Goal: Task Accomplishment & Management: Use online tool/utility

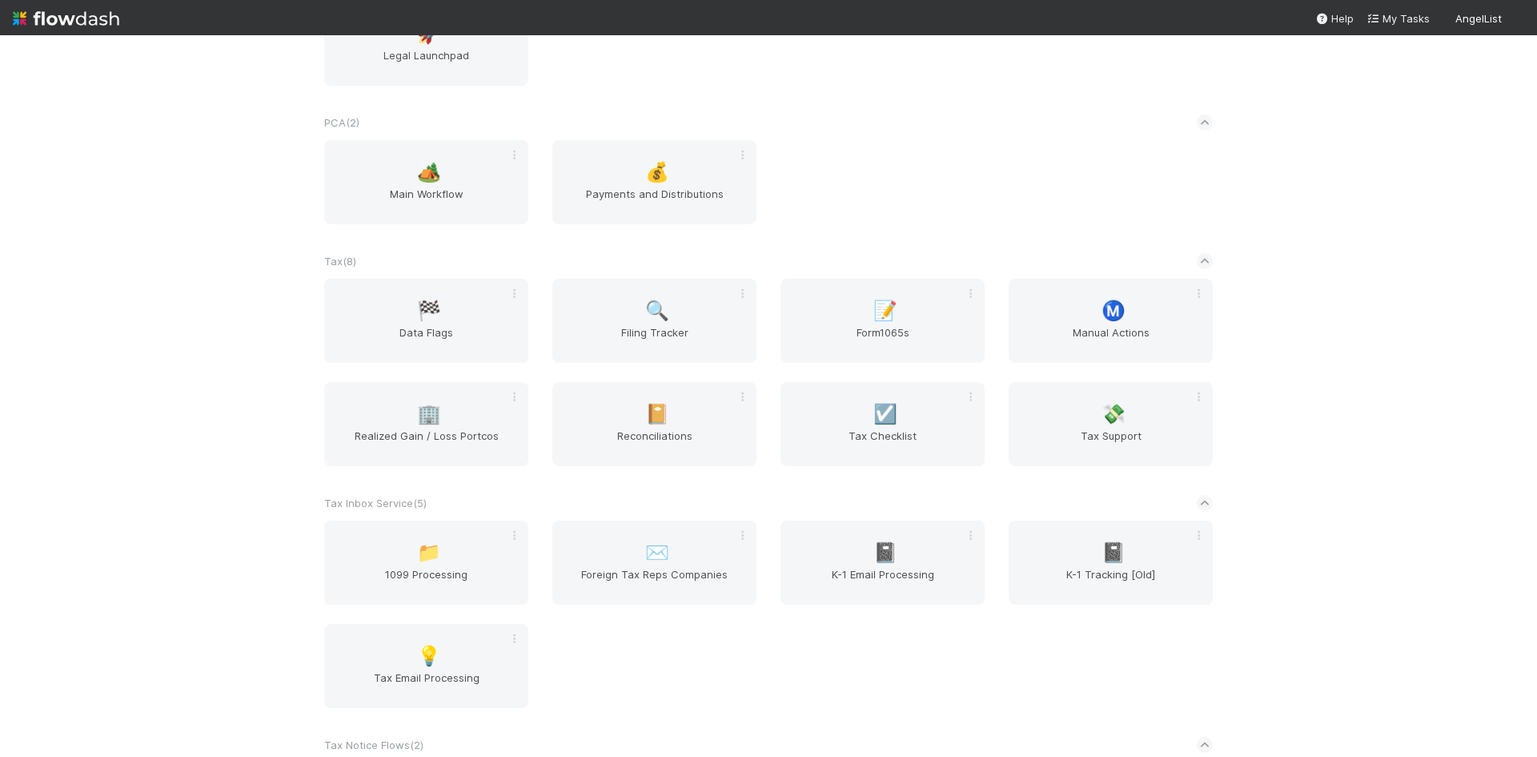
scroll to position [1286, 0]
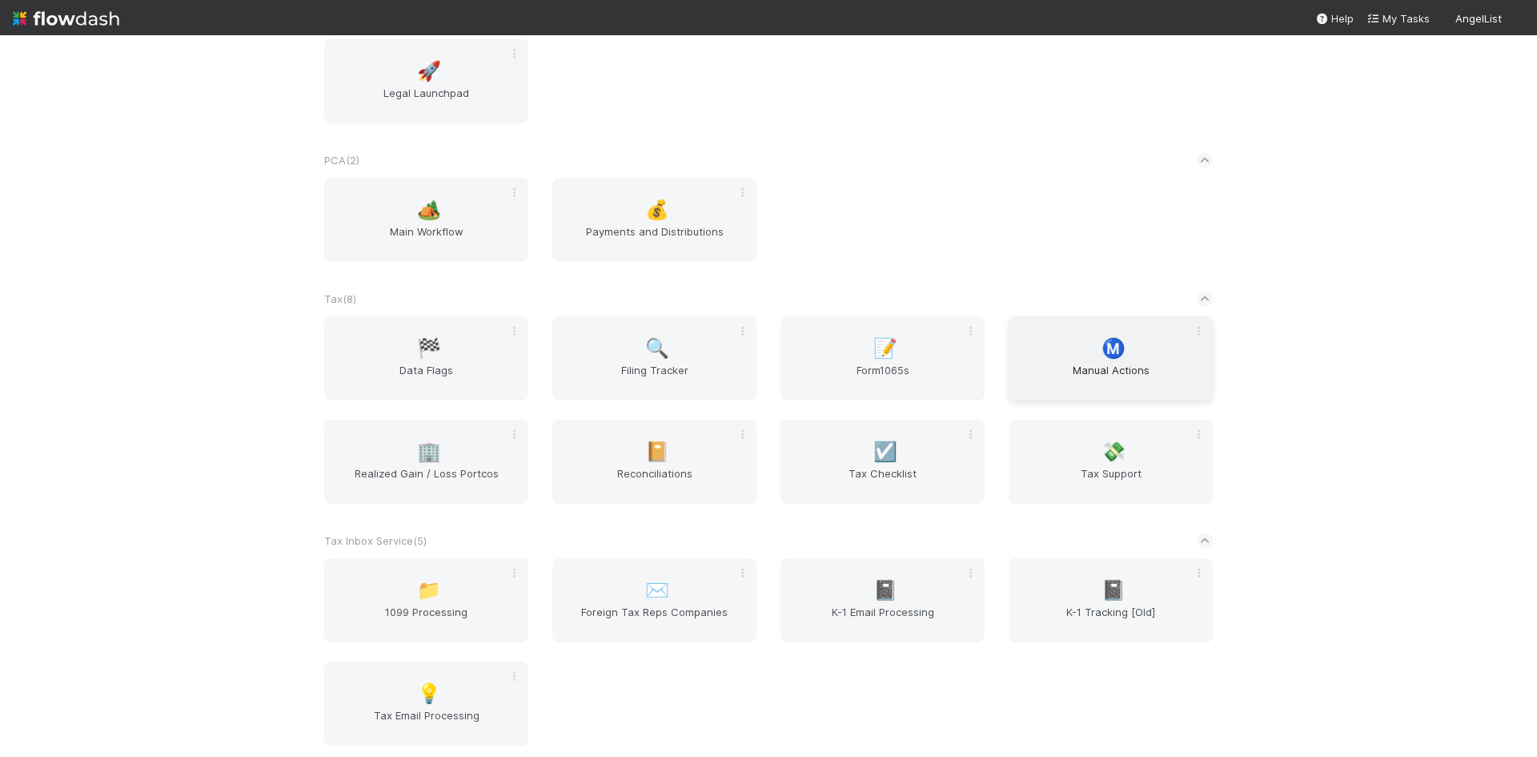
click at [1109, 356] on span "Ⓜ️" at bounding box center [1114, 348] width 24 height 21
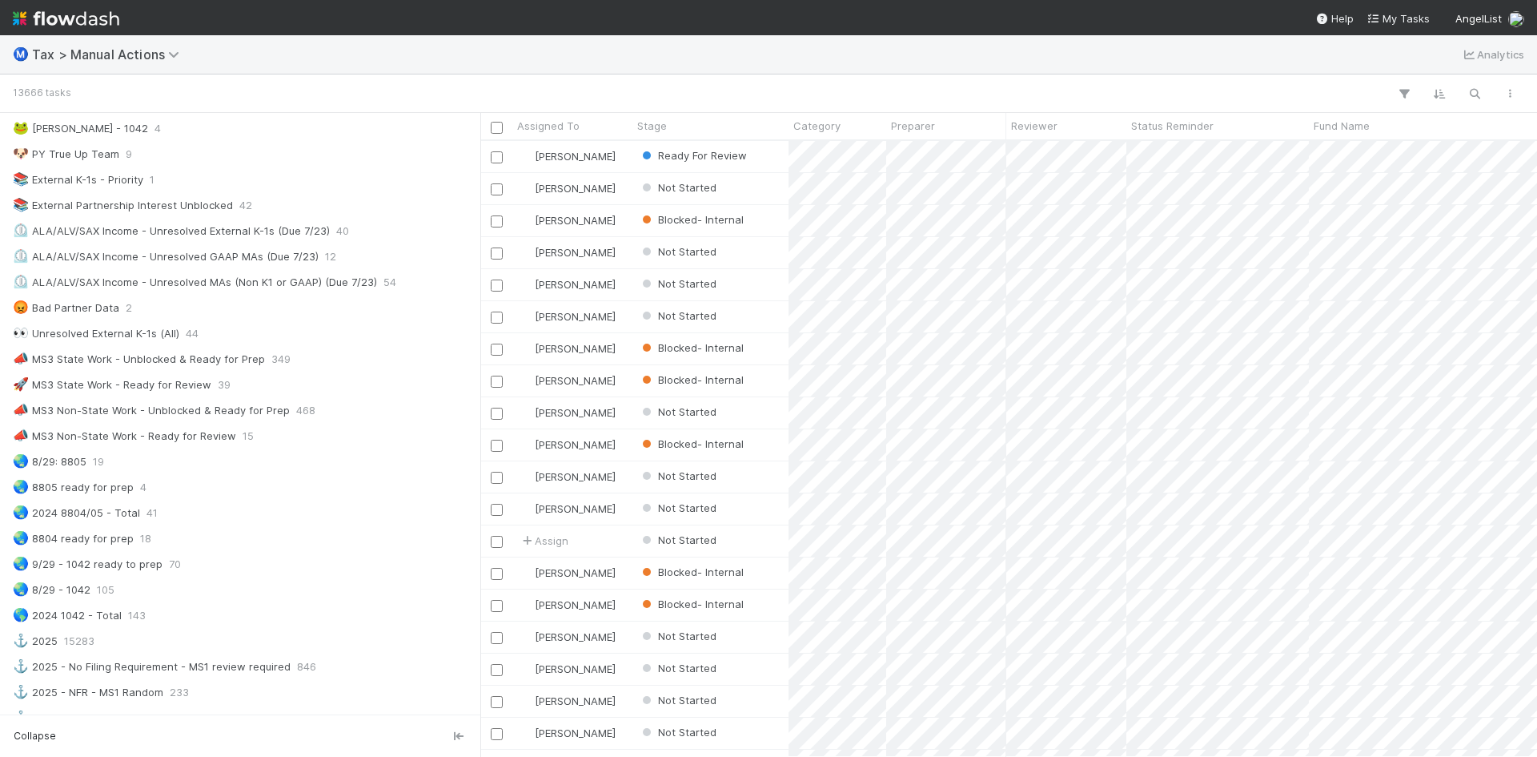
scroll to position [961, 0]
click at [199, 433] on div "📣 MS3 Non-State Work - Ready for Review" at bounding box center [124, 433] width 223 height 20
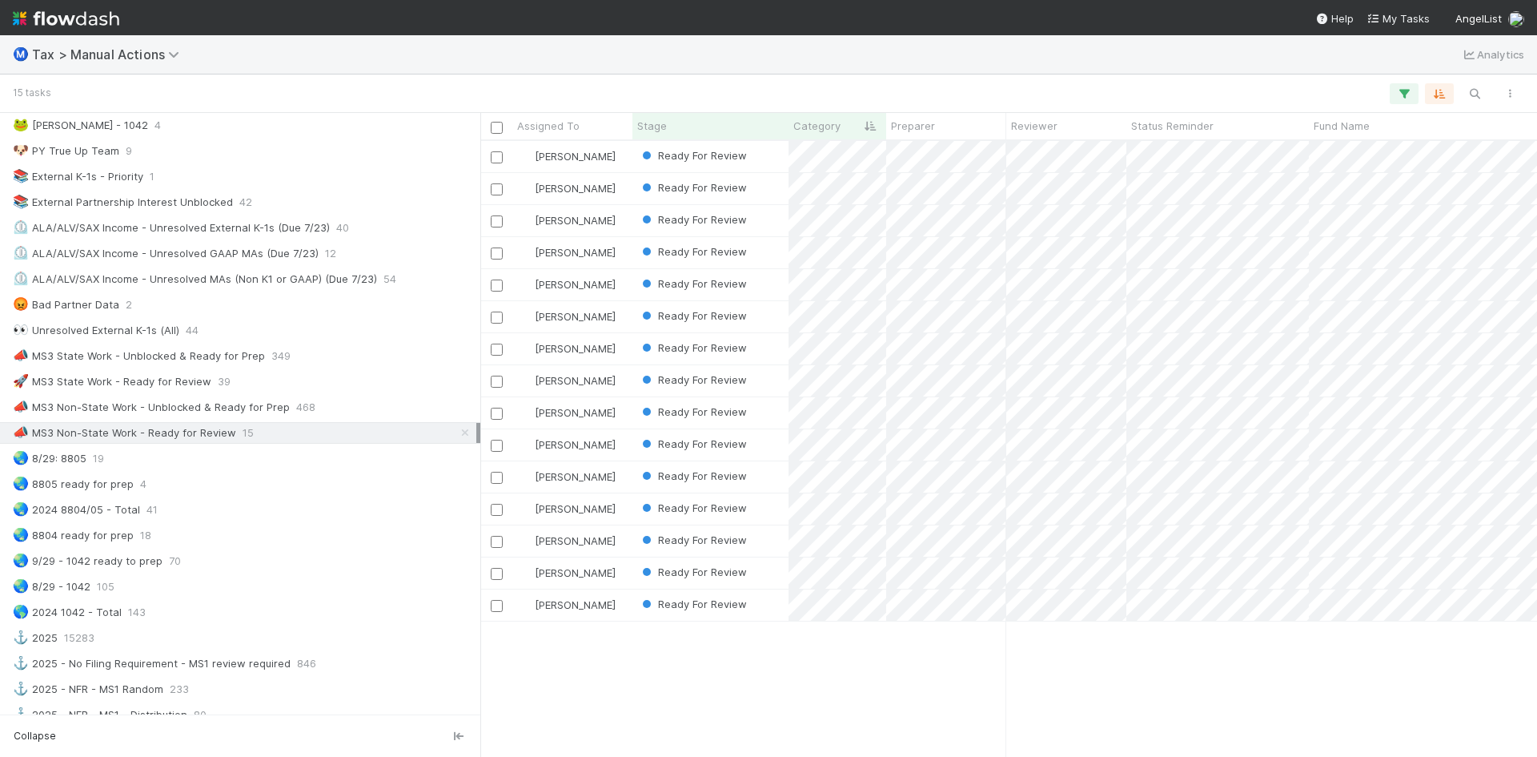
scroll to position [604, 1045]
drag, startPoint x: 883, startPoint y: 123, endPoint x: 1006, endPoint y: 122, distance: 123.3
click at [1006, 122] on div at bounding box center [1007, 128] width 3 height 16
click at [763, 475] on div "Ready For Review" at bounding box center [711, 476] width 156 height 31
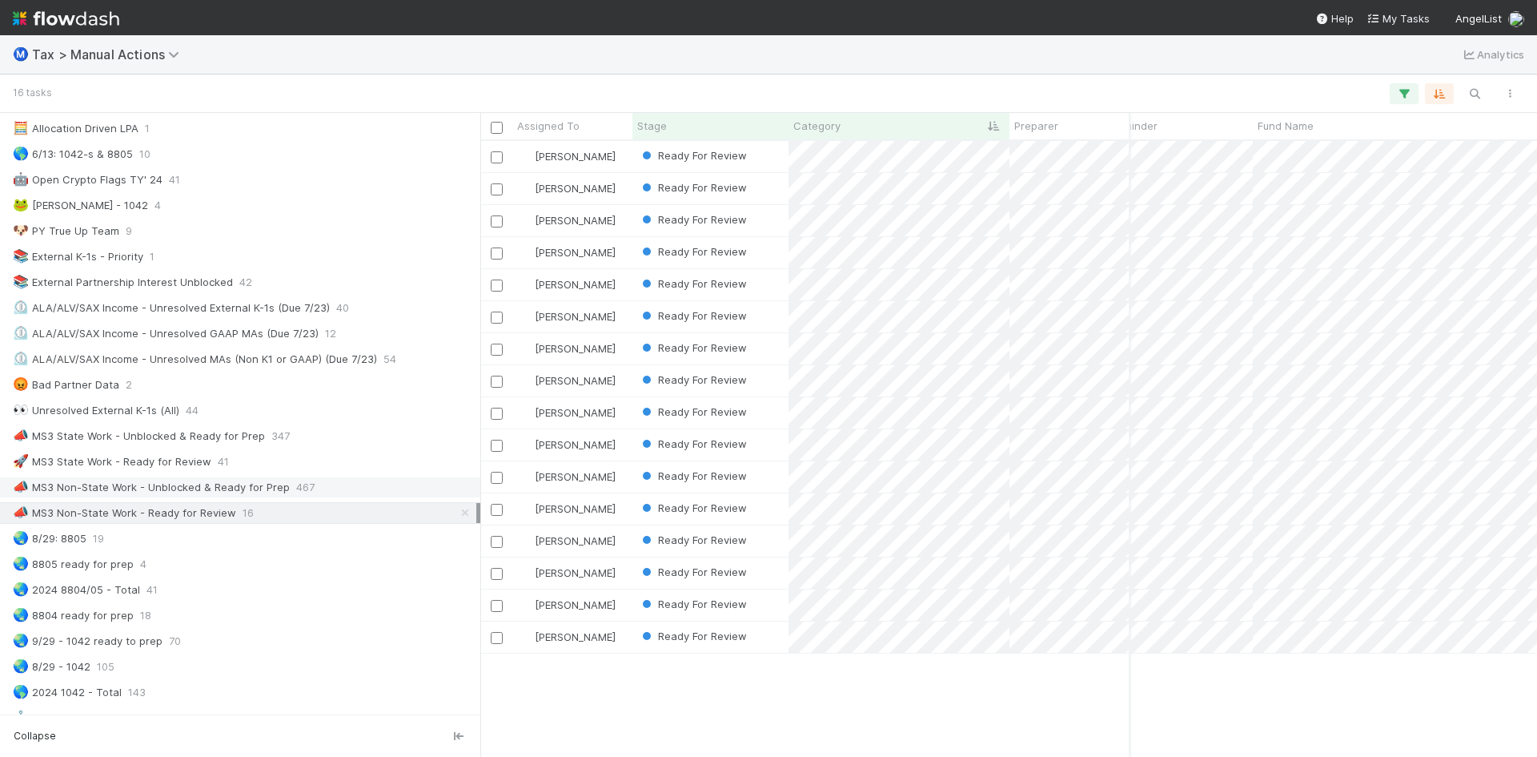
click at [255, 486] on div "📣 MS3 Non-State Work - Unblocked & Ready for Prep" at bounding box center [151, 487] width 277 height 20
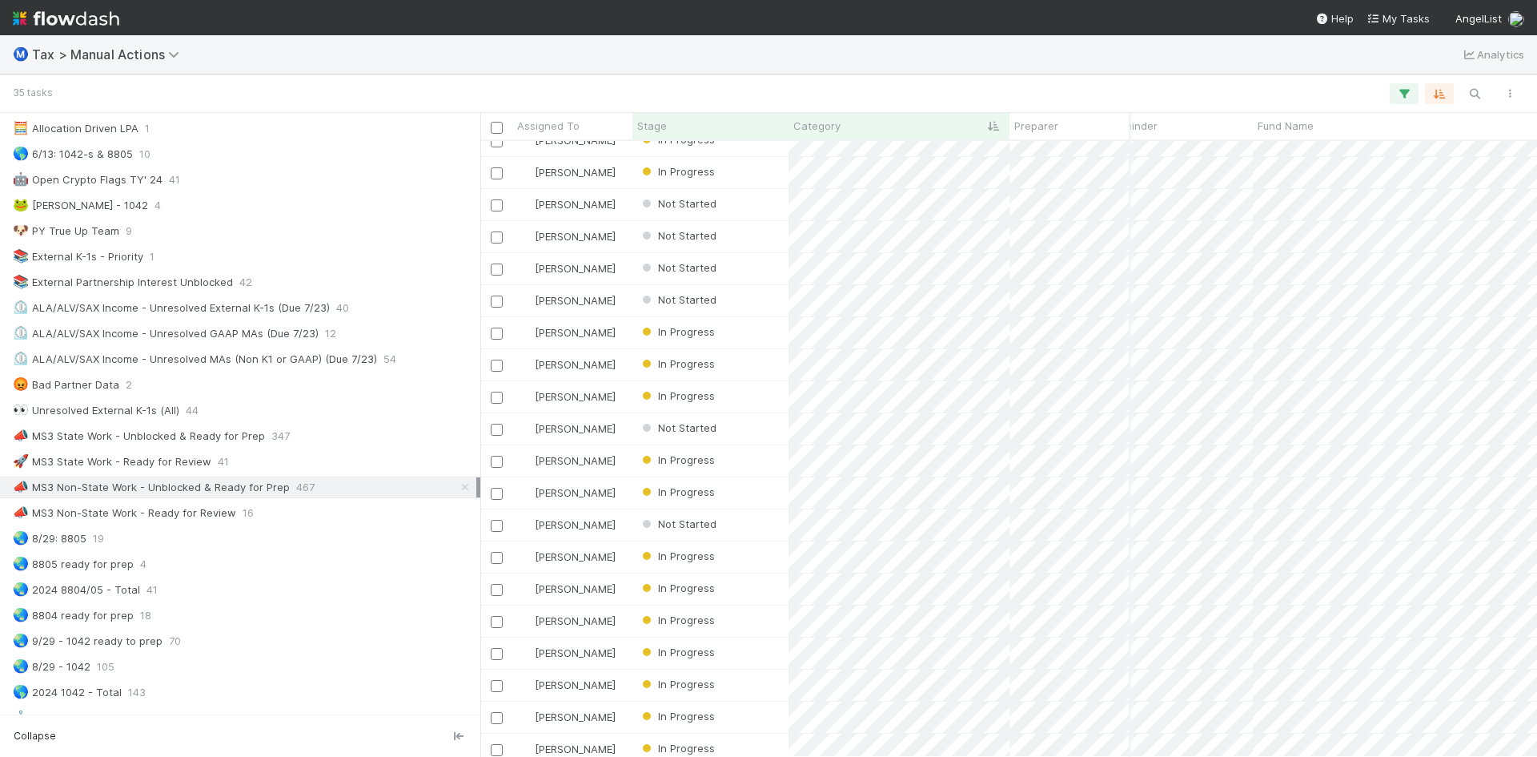
scroll to position [518, 179]
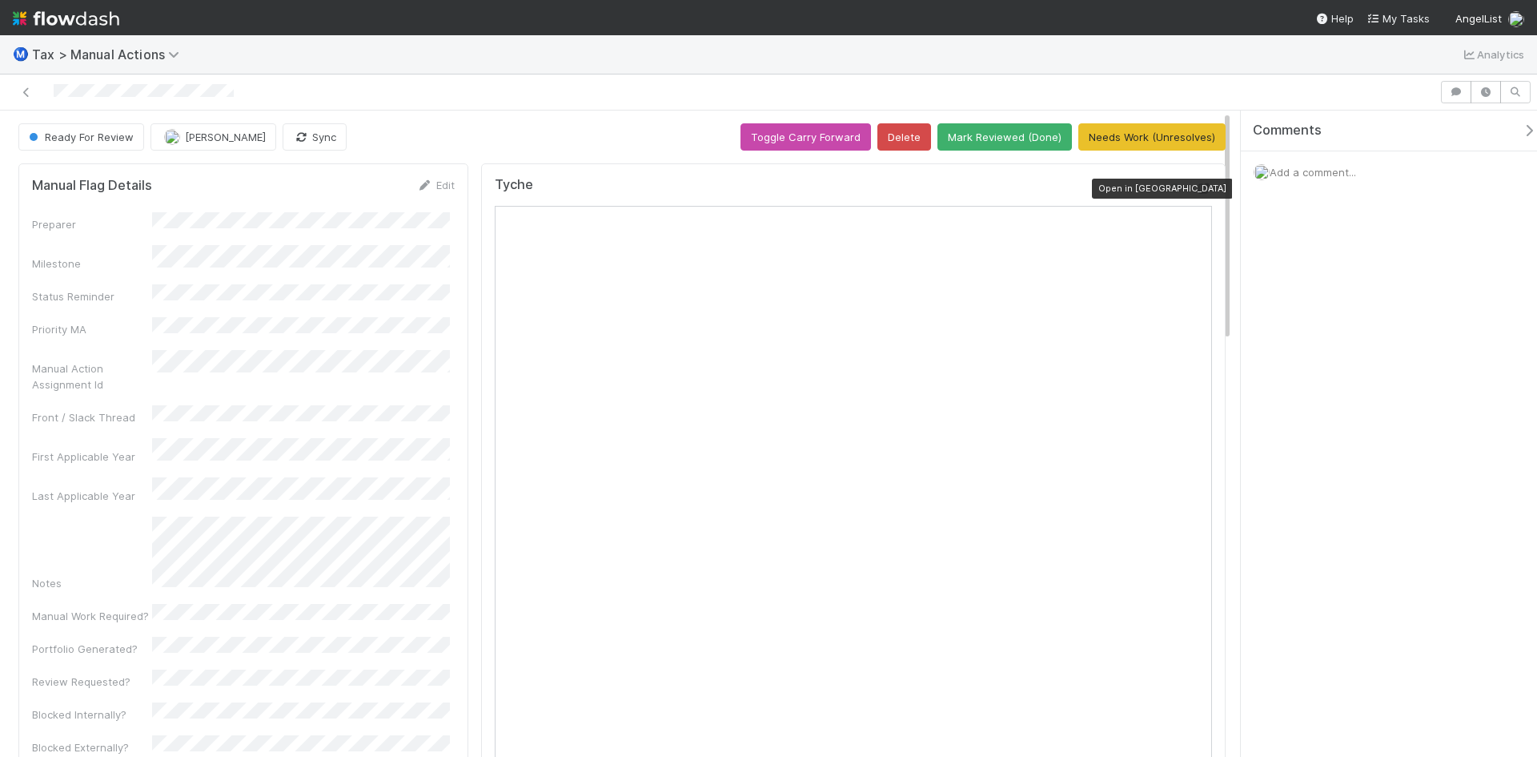
click at [1196, 184] on icon at bounding box center [1204, 188] width 16 height 10
click at [1196, 188] on icon at bounding box center [1204, 188] width 16 height 10
click at [1196, 186] on icon at bounding box center [1204, 188] width 16 height 10
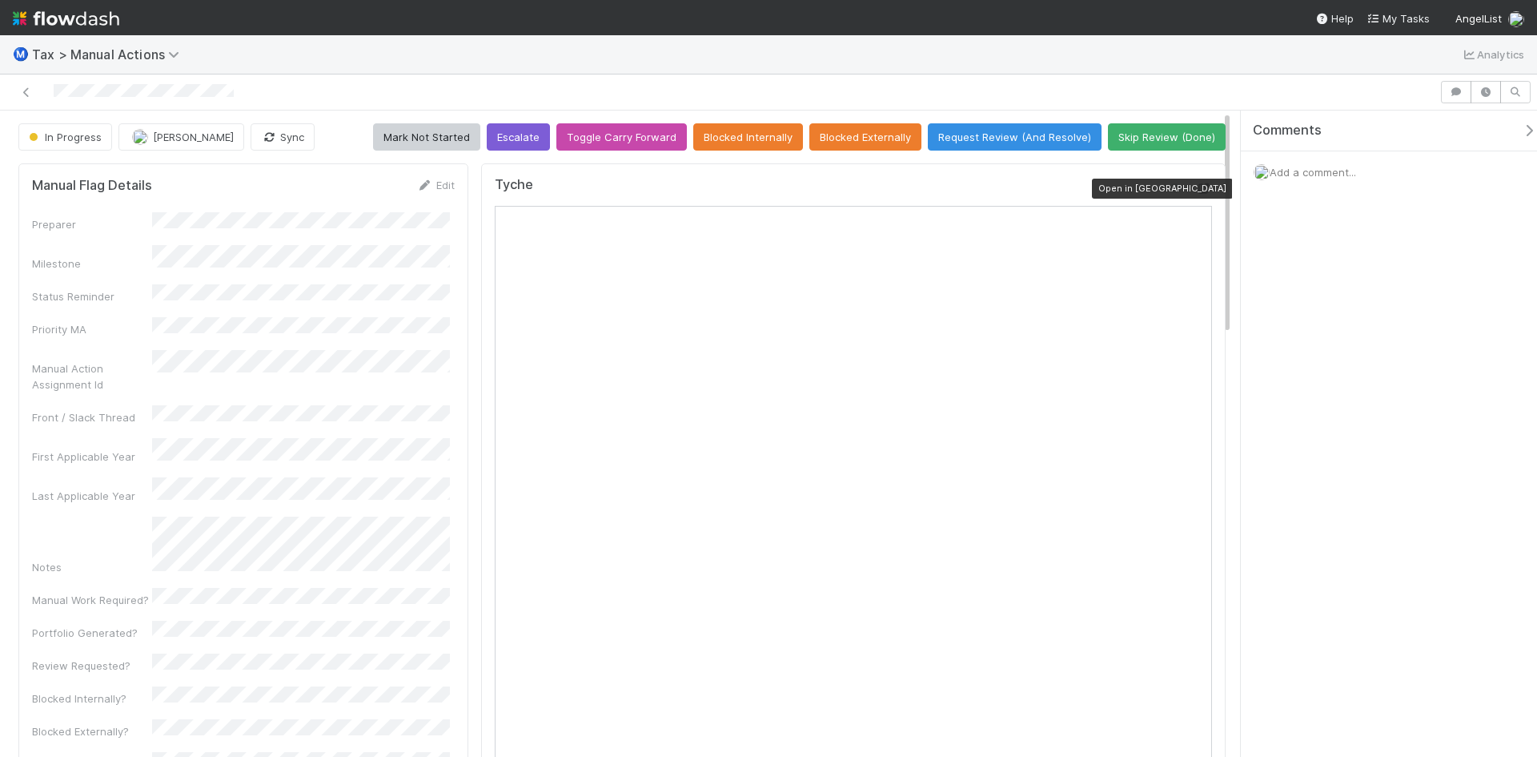
click at [1196, 187] on icon at bounding box center [1204, 188] width 16 height 10
